Goal: Task Accomplishment & Management: Use online tool/utility

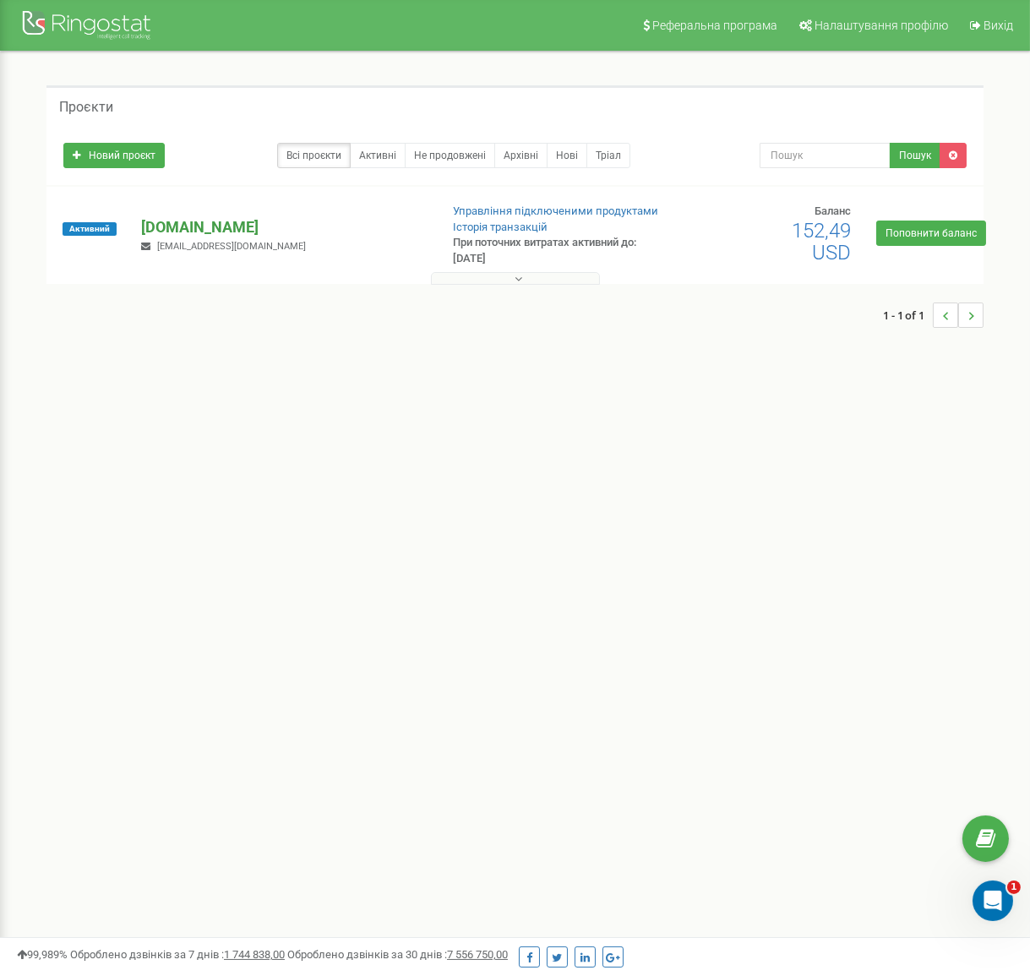
click at [191, 225] on p "[DOMAIN_NAME]" at bounding box center [283, 227] width 284 height 22
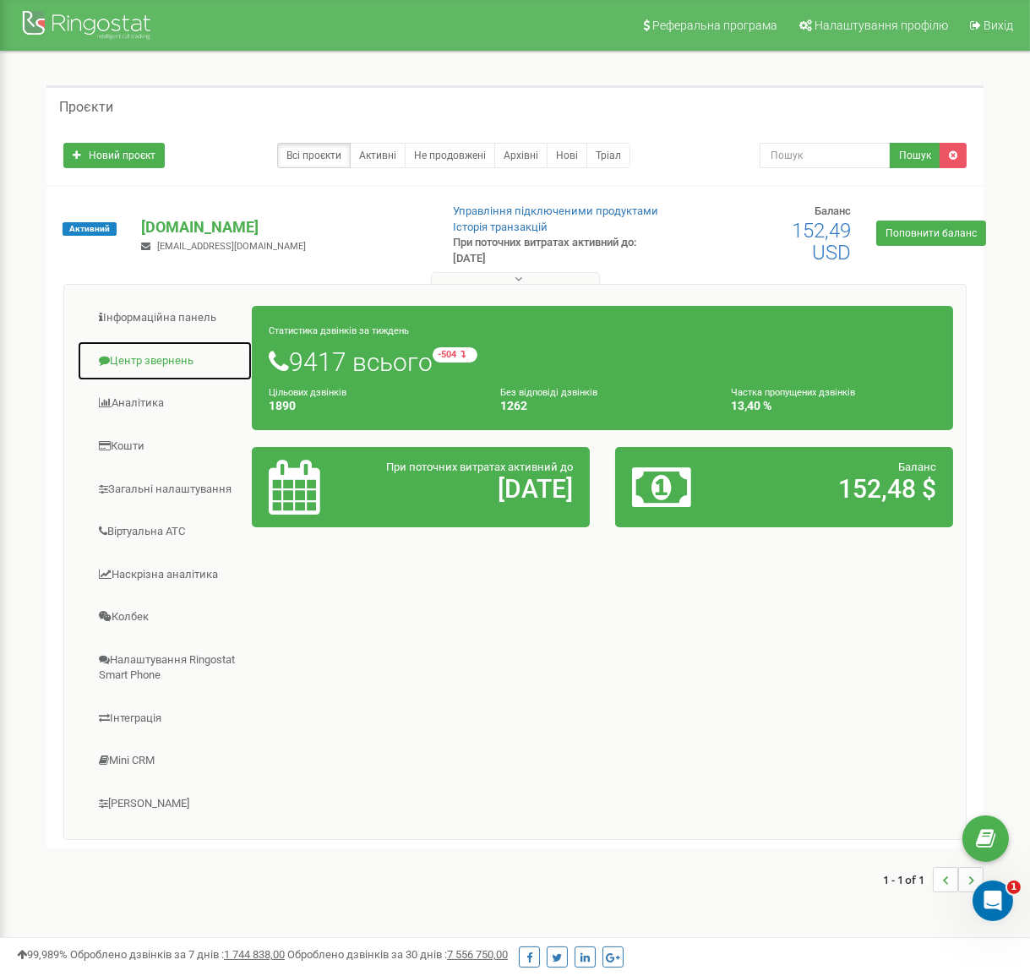
click at [110, 365] on link "Центр звернень" at bounding box center [165, 361] width 176 height 41
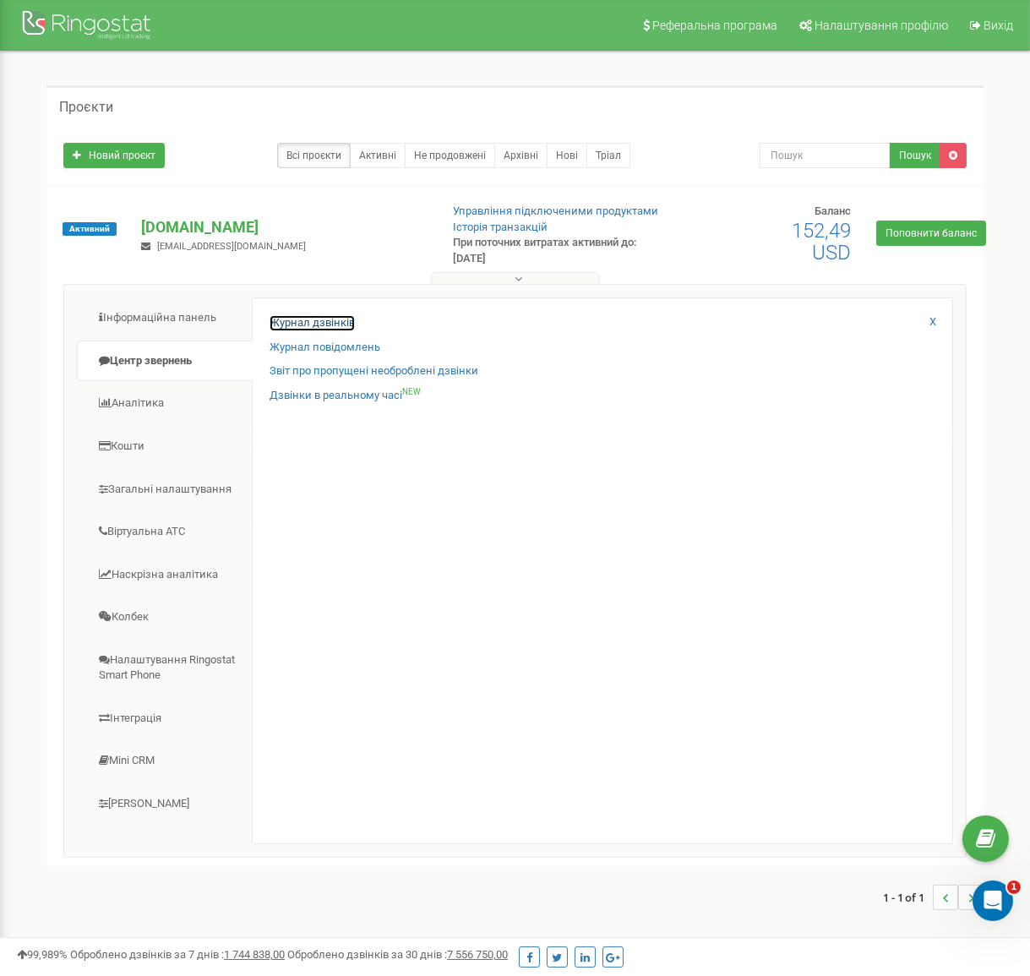
click at [308, 319] on link "Журнал дзвінків" at bounding box center [312, 323] width 85 height 16
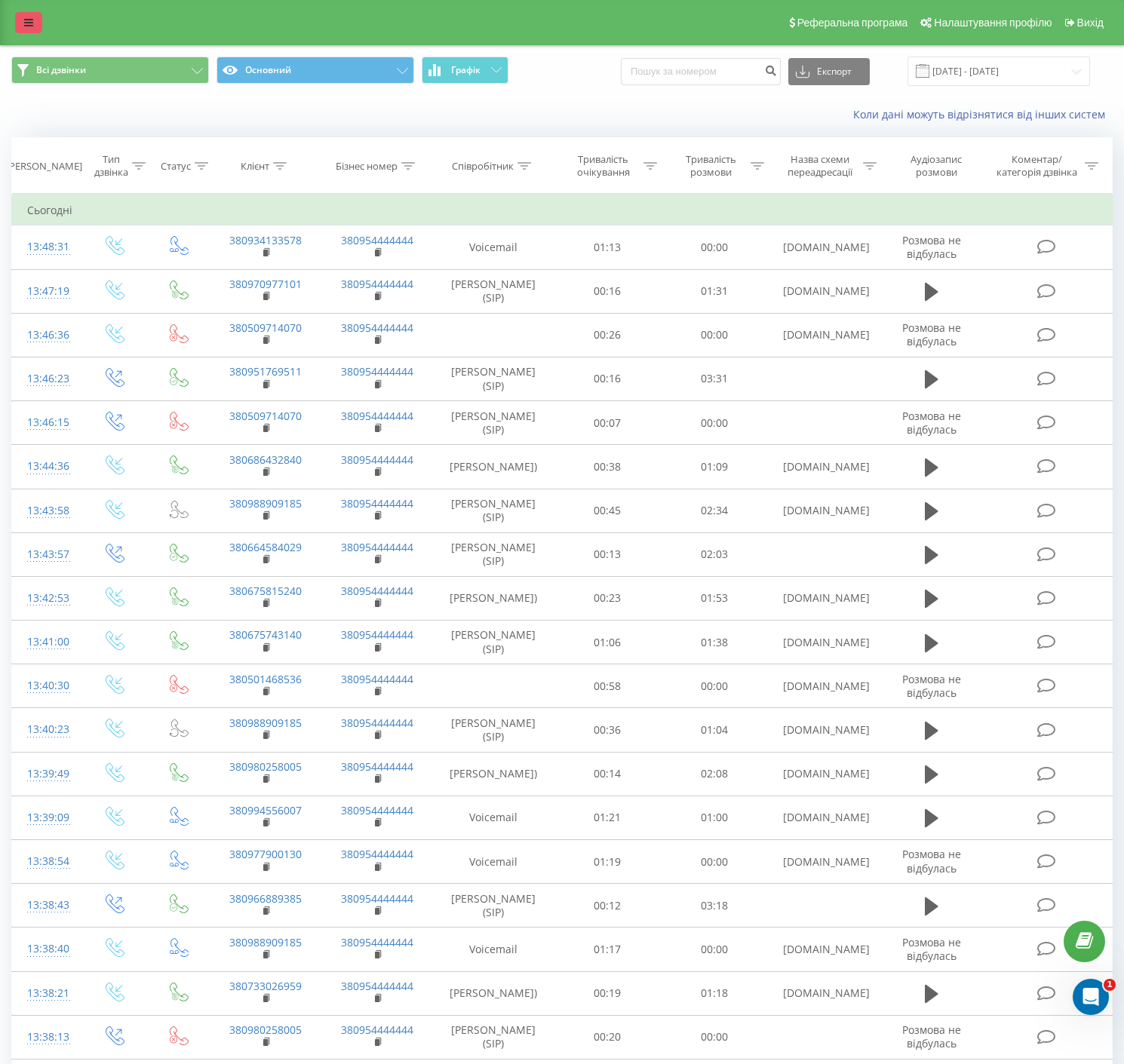
click at [29, 23] on icon at bounding box center [29, 22] width 9 height 11
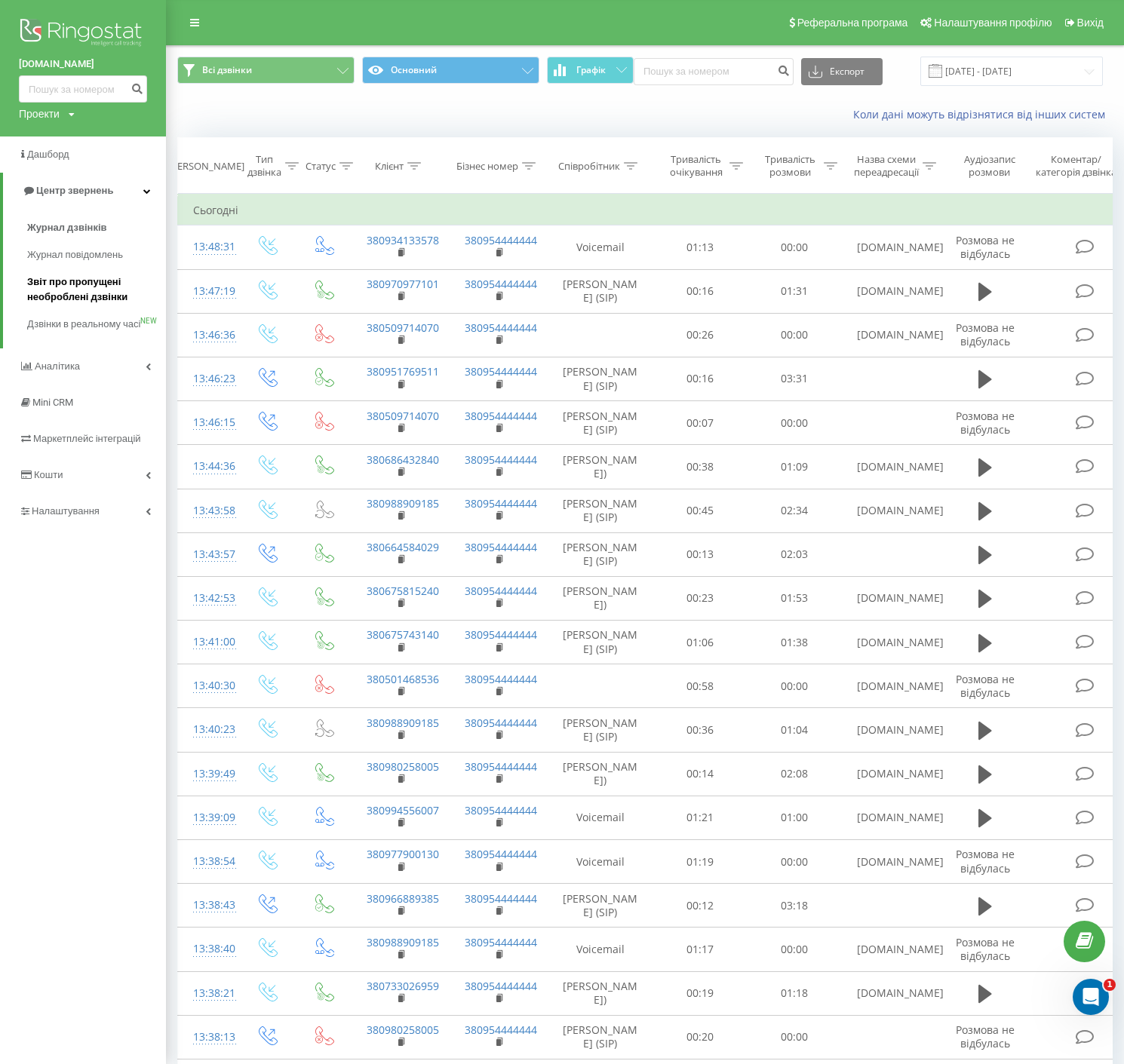
click at [71, 292] on span "Звіт про пропущені необроблені дзвінки" at bounding box center [92, 290] width 131 height 30
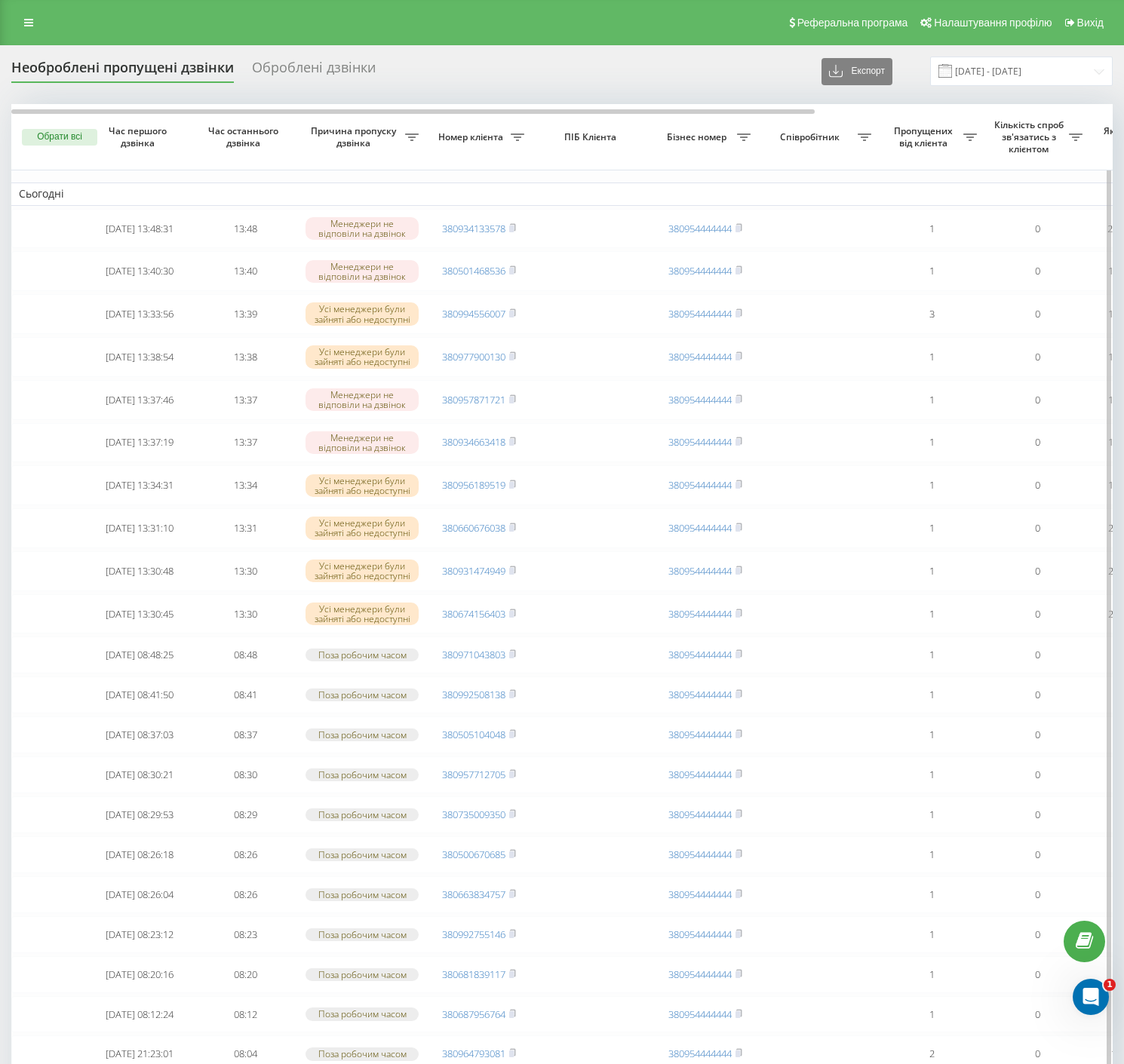
click at [408, 134] on icon at bounding box center [412, 137] width 13 height 7
click at [416, 197] on div at bounding box center [404, 195] width 145 height 14
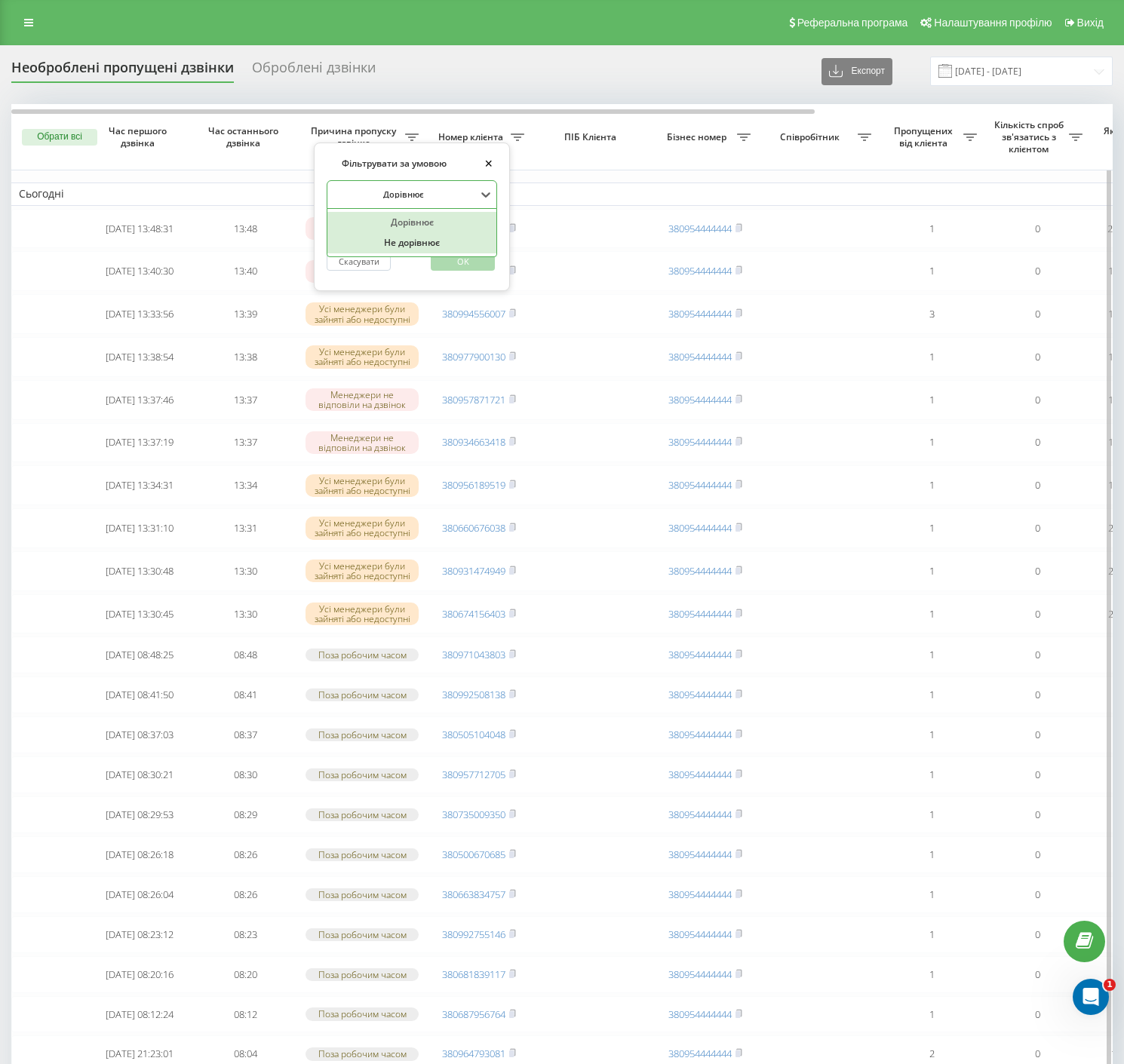
click at [418, 245] on div "Не дорівнює" at bounding box center [412, 243] width 169 height 21
click at [412, 232] on div "Введіть значення" at bounding box center [404, 231] width 145 height 12
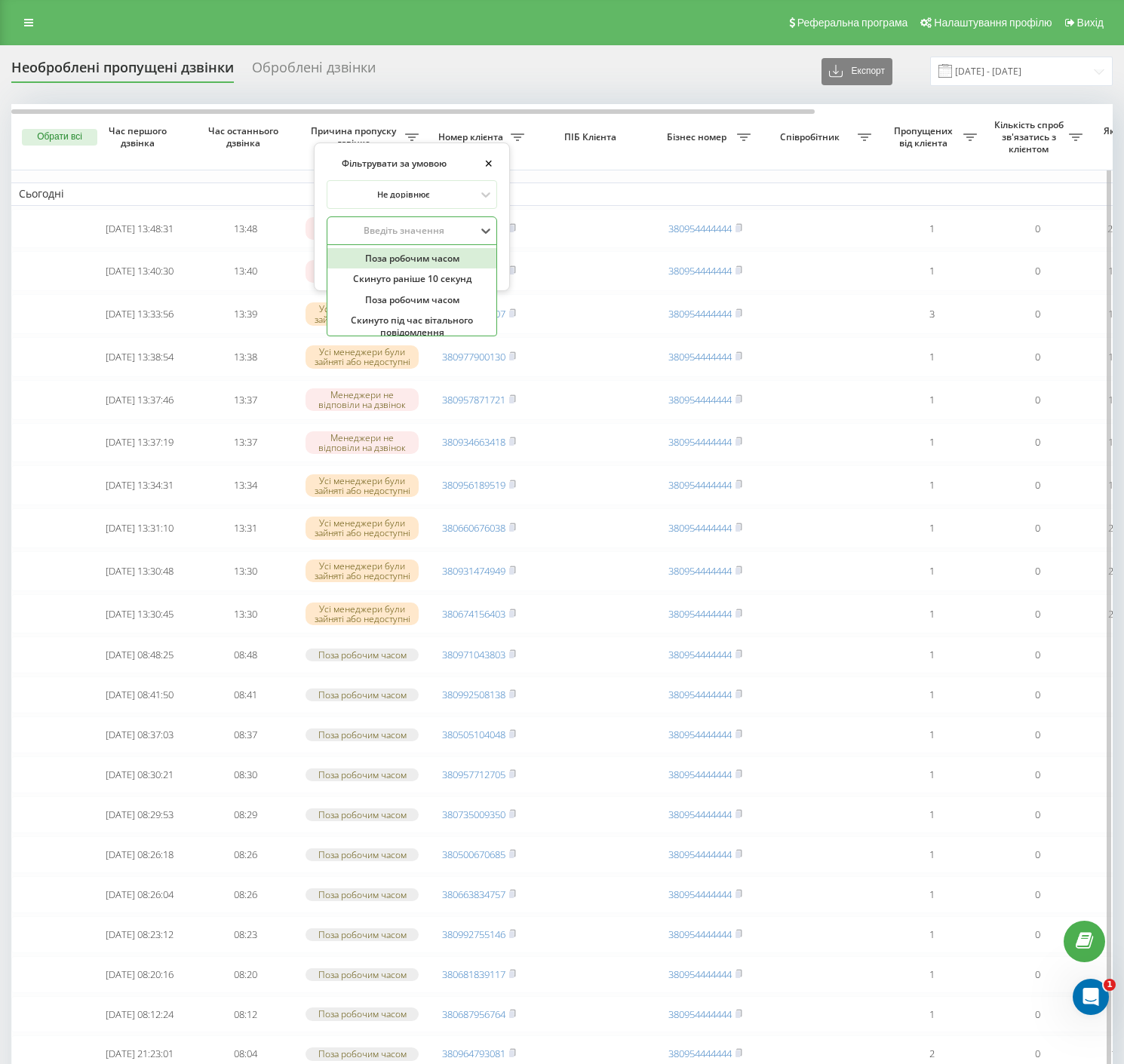
click at [412, 261] on div "Поза робочим часом" at bounding box center [412, 259] width 169 height 21
click at [464, 256] on span "OK" at bounding box center [462, 262] width 42 height 23
